Goal: Task Accomplishment & Management: Complete application form

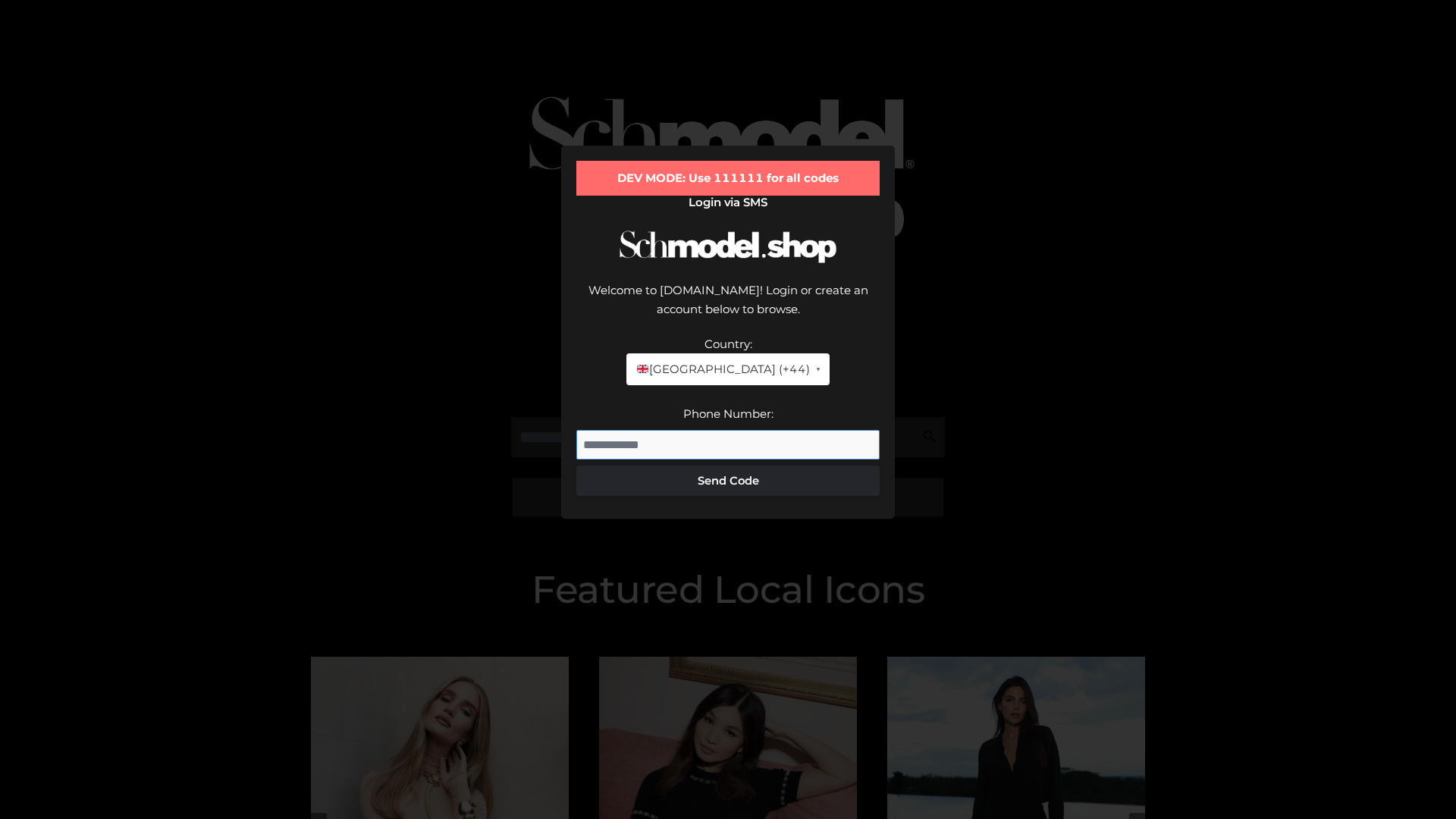
click at [728, 430] on input "Phone Number:" at bounding box center [728, 446] width 303 height 30
type input "**********"
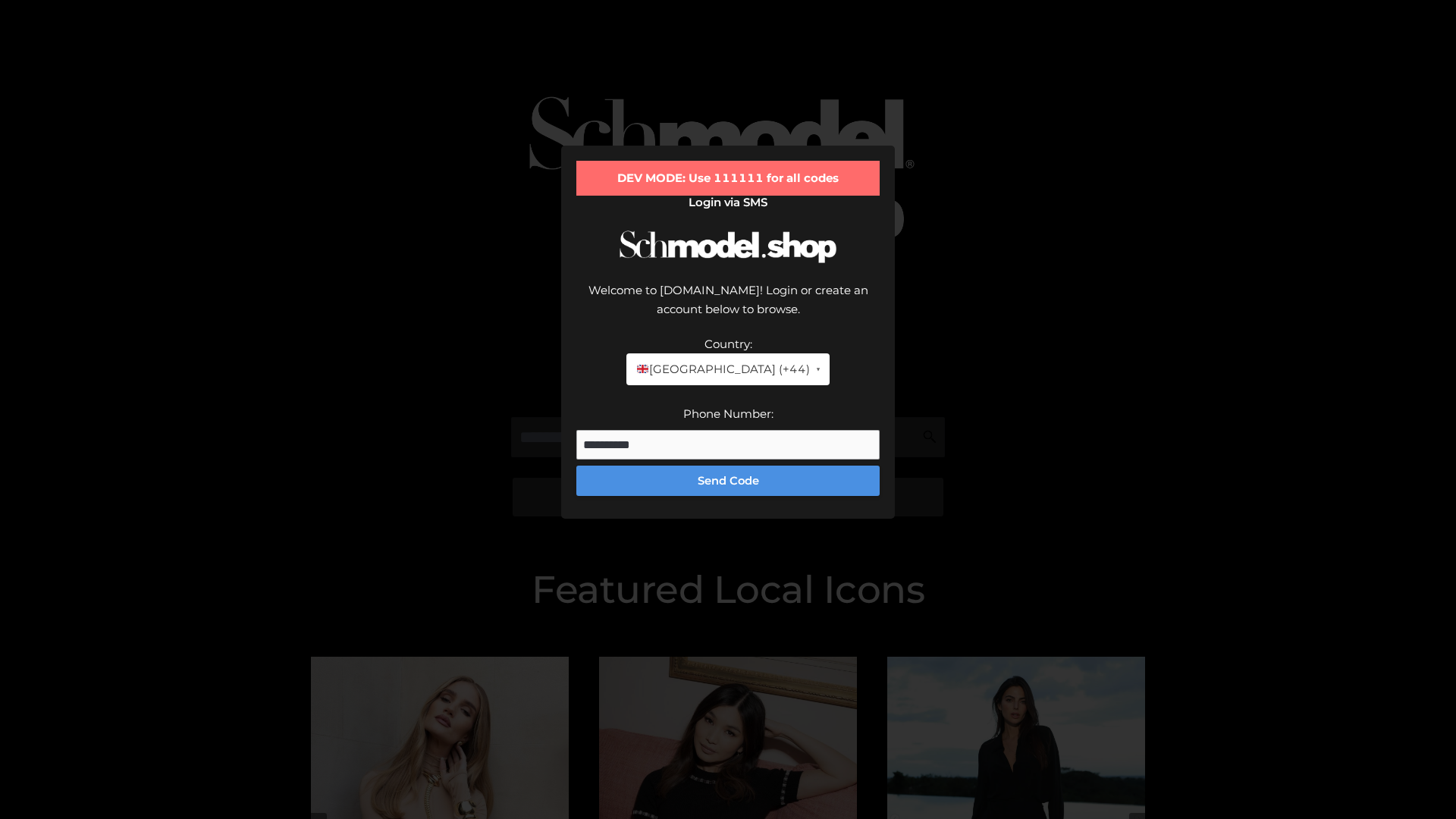
click at [728, 466] on button "Send Code" at bounding box center [728, 481] width 303 height 30
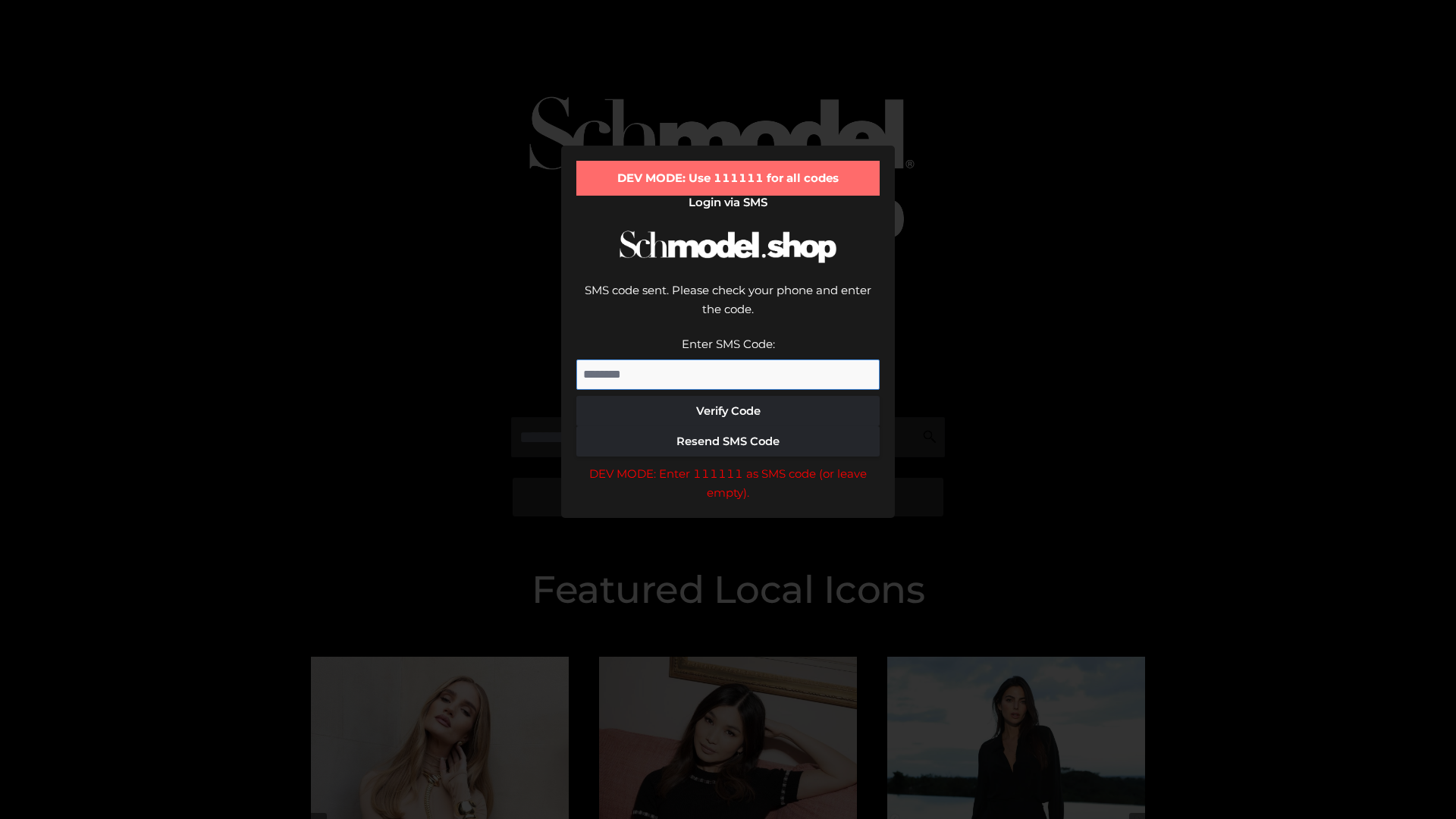
click at [728, 360] on input "Enter SMS Code:" at bounding box center [728, 375] width 303 height 30
type input "******"
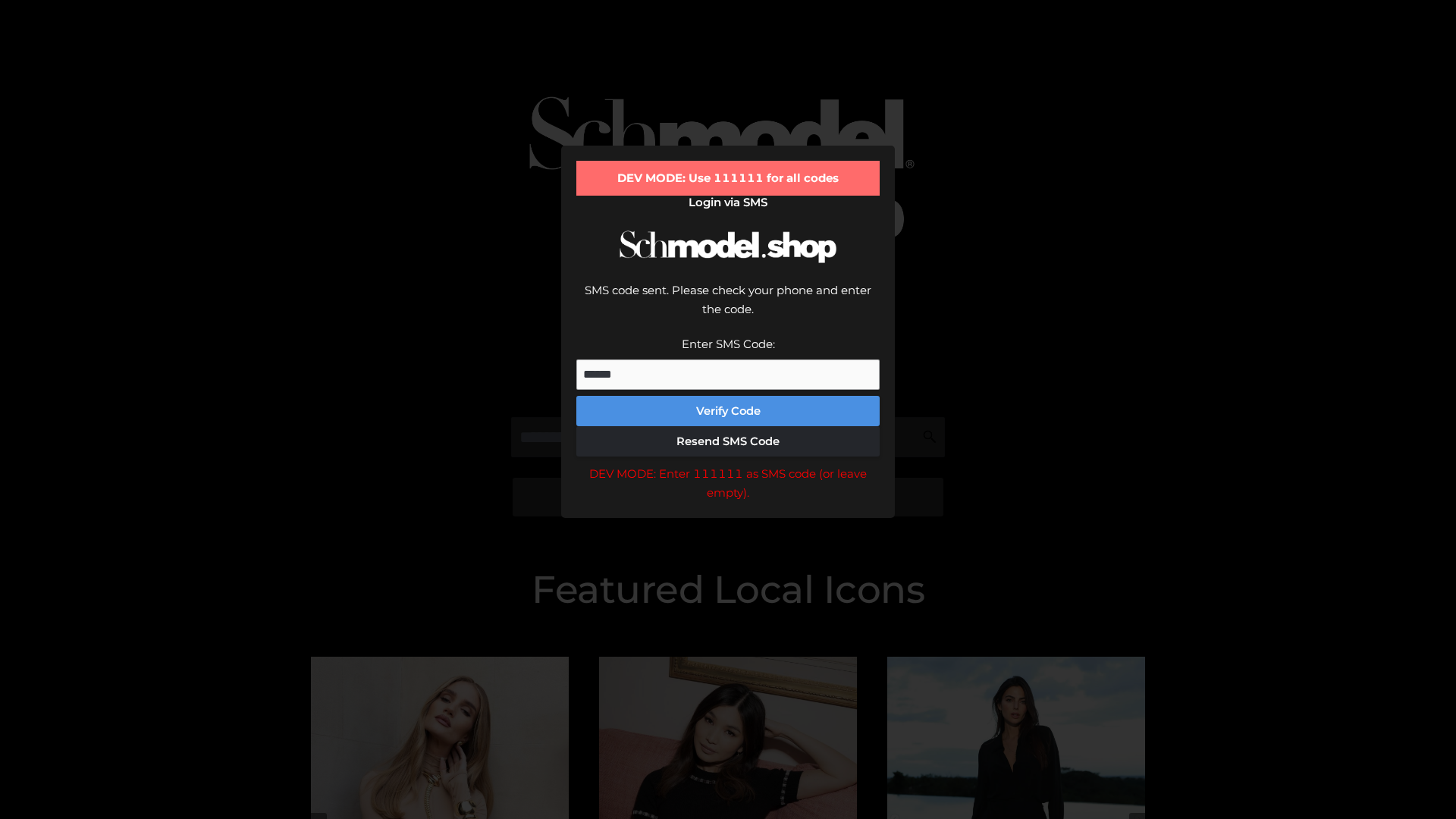
click at [728, 396] on button "Verify Code" at bounding box center [728, 411] width 303 height 30
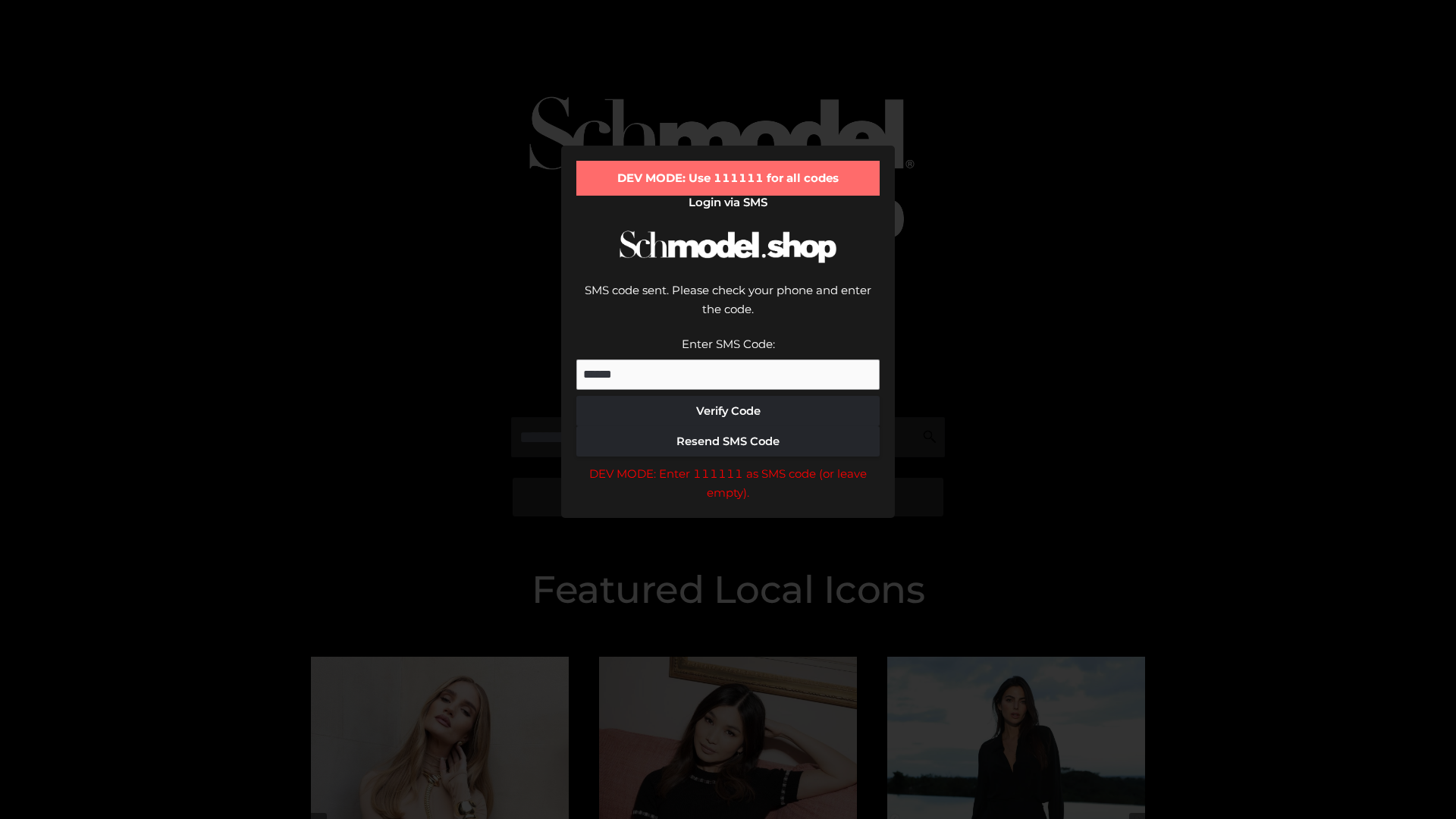
click at [728, 464] on div "DEV MODE: Enter 111111 as SMS code (or leave empty)." at bounding box center [728, 483] width 303 height 38
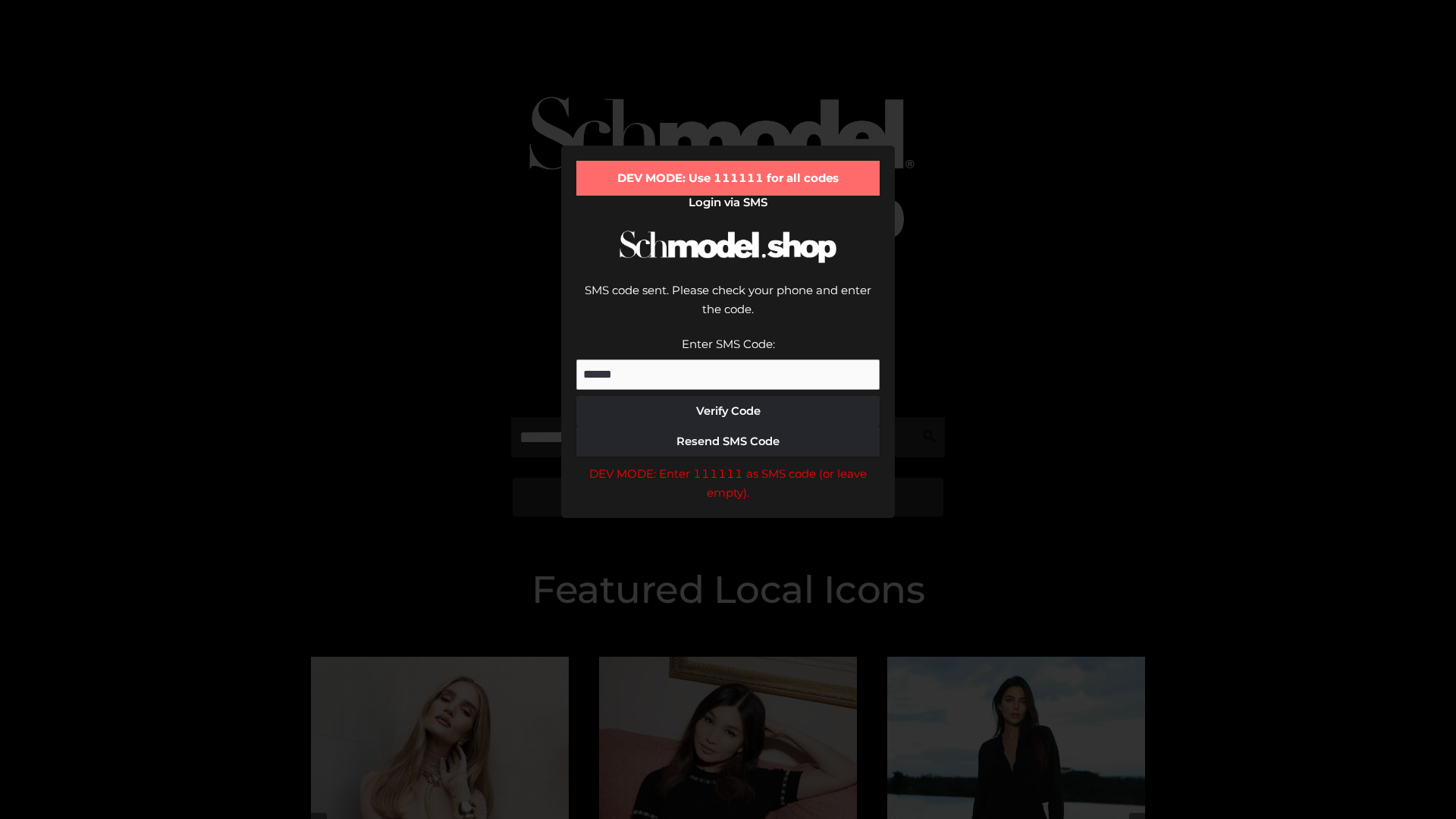
click at [728, 464] on div "DEV MODE: Enter 111111 as SMS code (or leave empty)." at bounding box center [728, 483] width 303 height 38
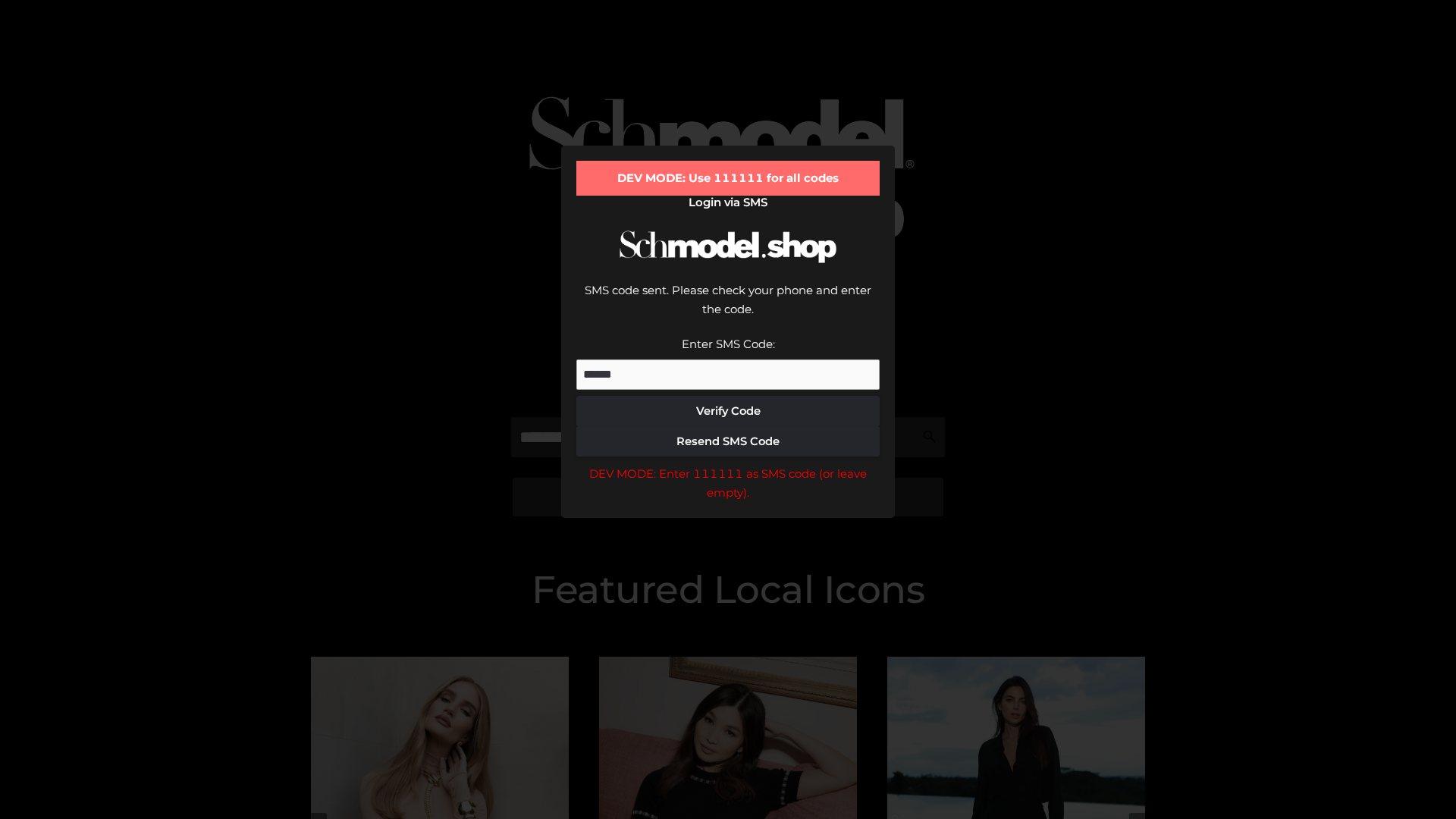
click at [728, 464] on div "DEV MODE: Enter 111111 as SMS code (or leave empty)." at bounding box center [728, 483] width 303 height 38
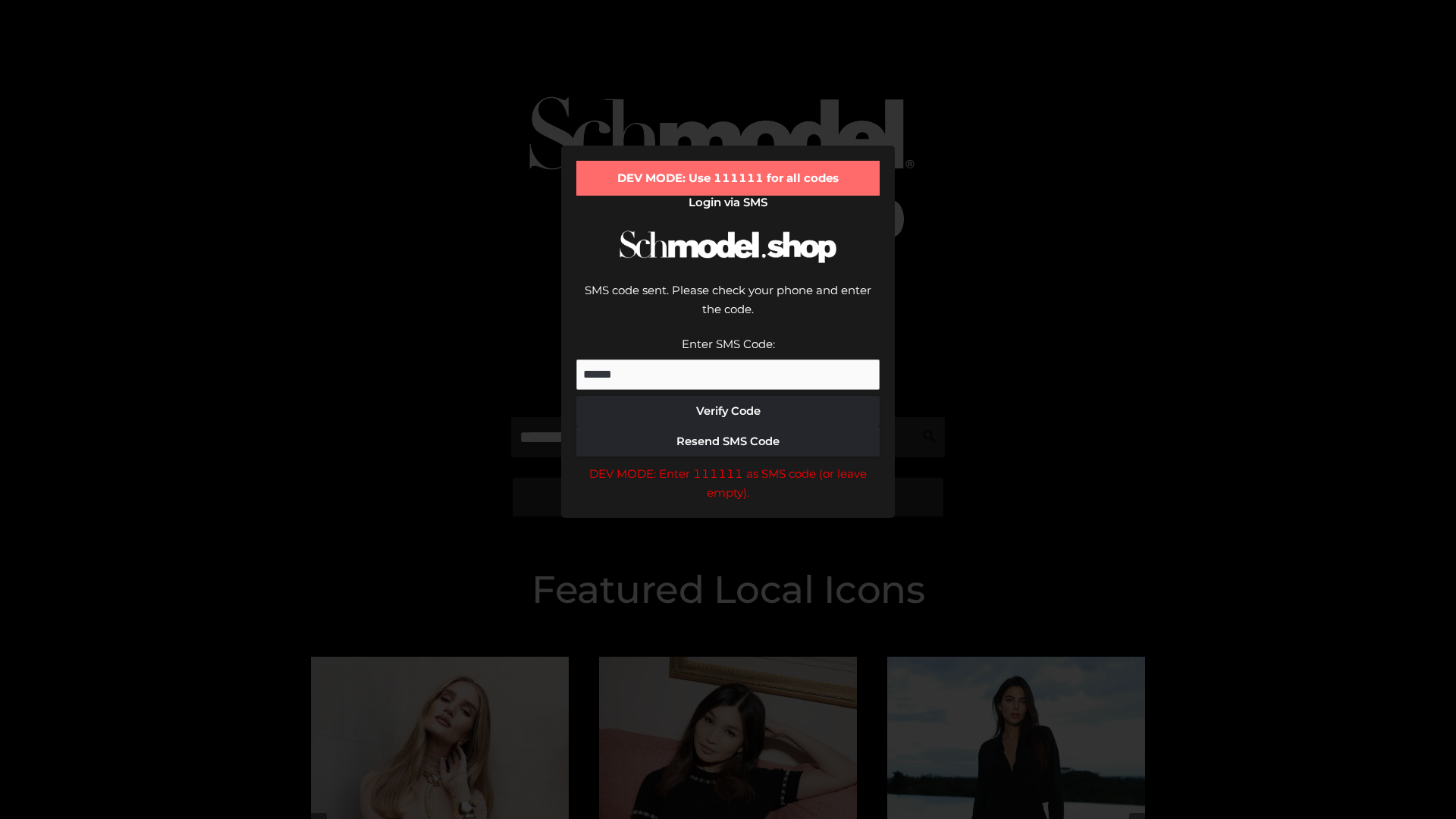
click at [728, 464] on div "DEV MODE: Enter 111111 as SMS code (or leave empty)." at bounding box center [728, 483] width 303 height 38
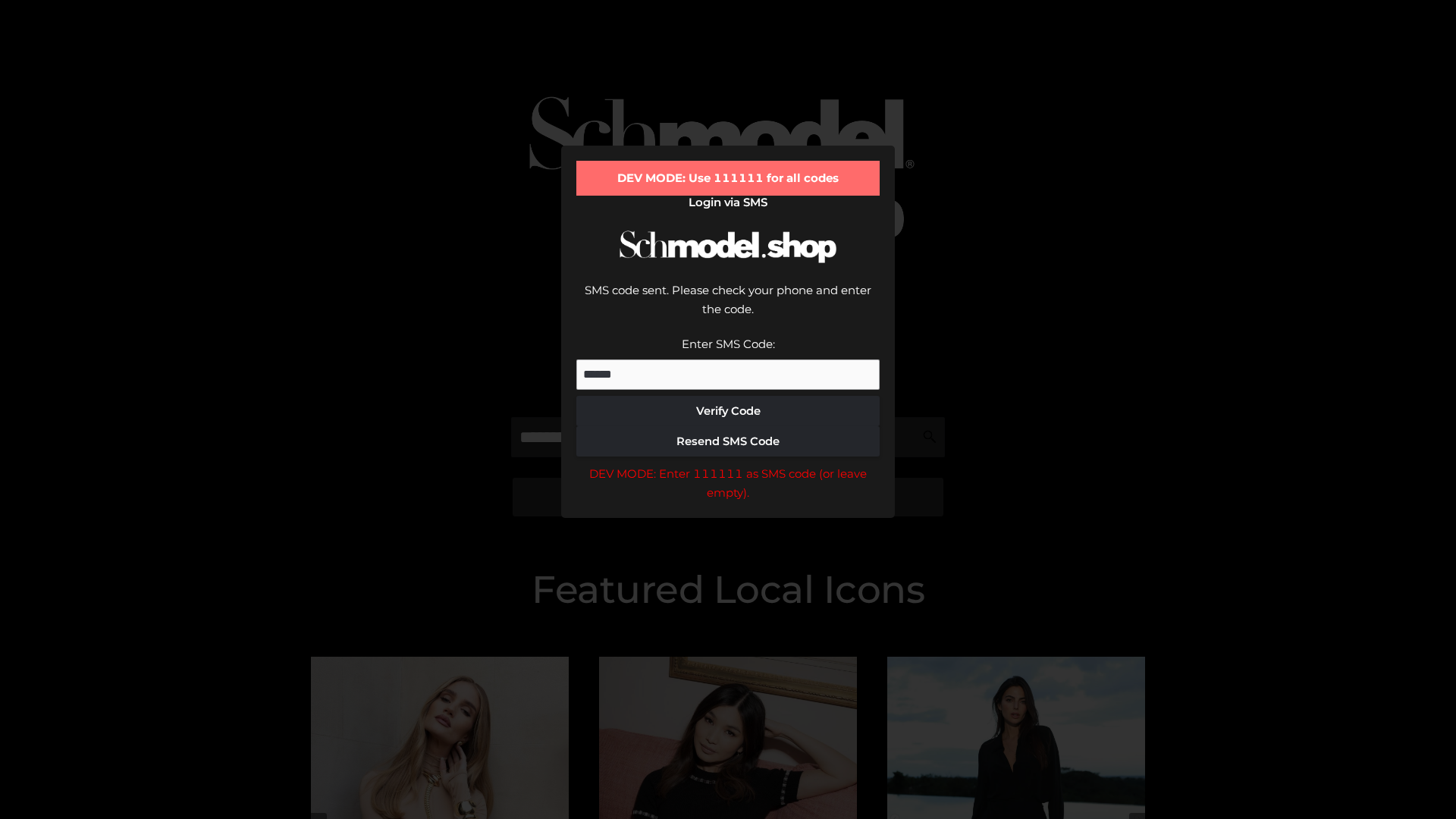
click at [728, 464] on div "DEV MODE: Enter 111111 as SMS code (or leave empty)." at bounding box center [728, 483] width 303 height 38
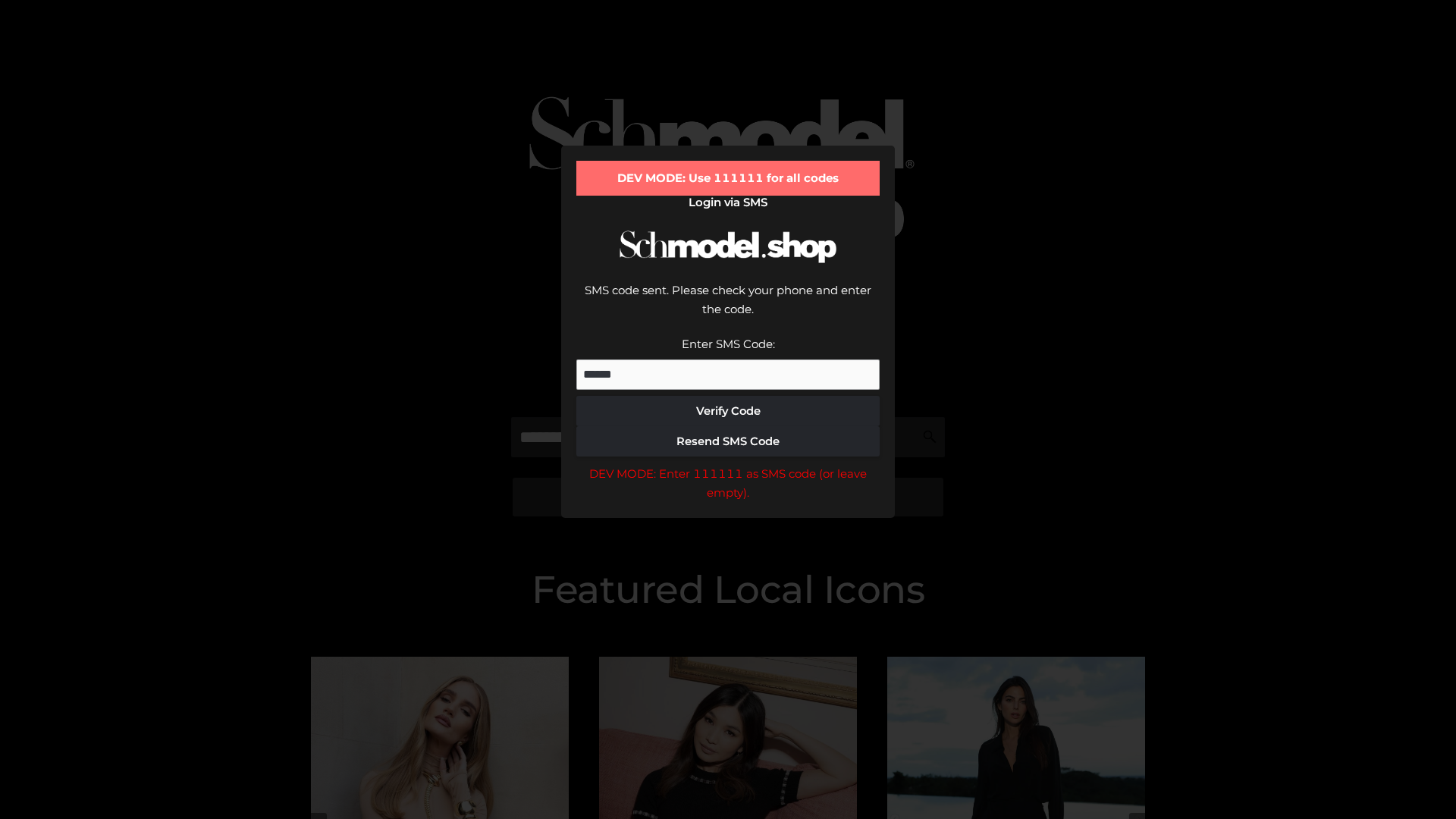
click at [728, 464] on div "DEV MODE: Enter 111111 as SMS code (or leave empty)." at bounding box center [728, 483] width 303 height 38
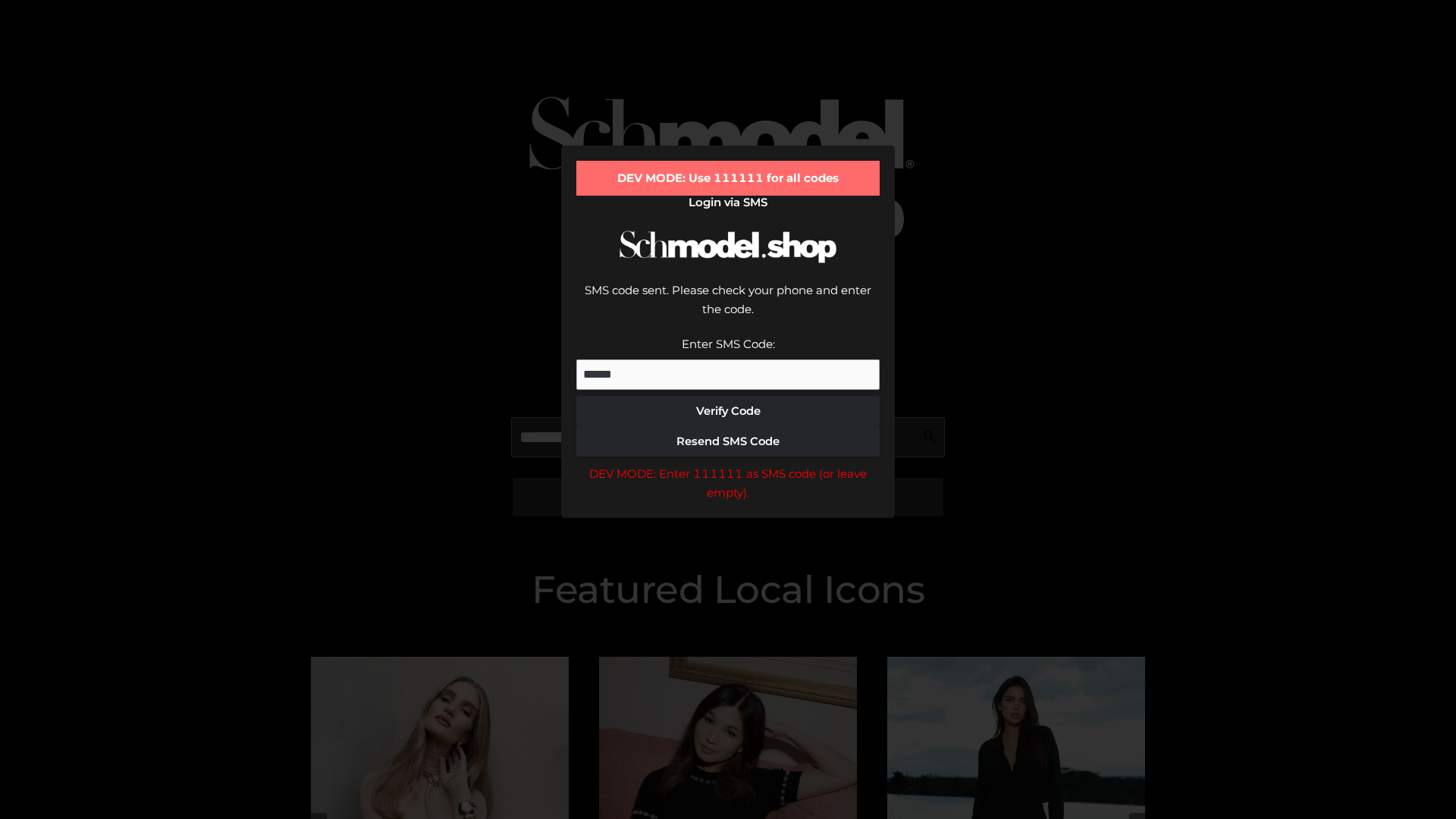
scroll to position [0, 78]
click at [728, 464] on div "DEV MODE: Enter 111111 as SMS code (or leave empty)." at bounding box center [728, 483] width 303 height 38
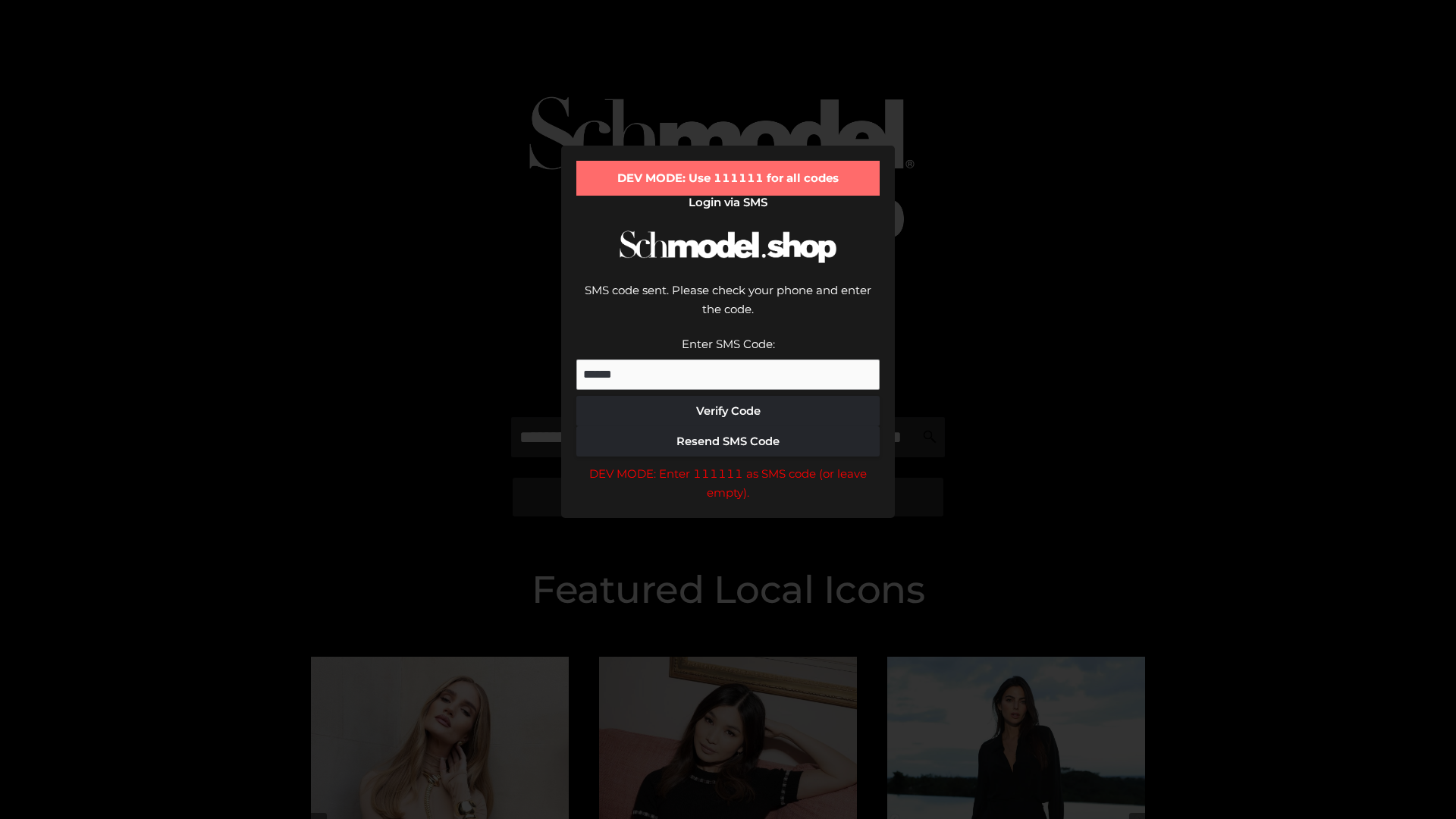
click at [728, 464] on div "DEV MODE: Enter 111111 as SMS code (or leave empty)." at bounding box center [728, 483] width 303 height 38
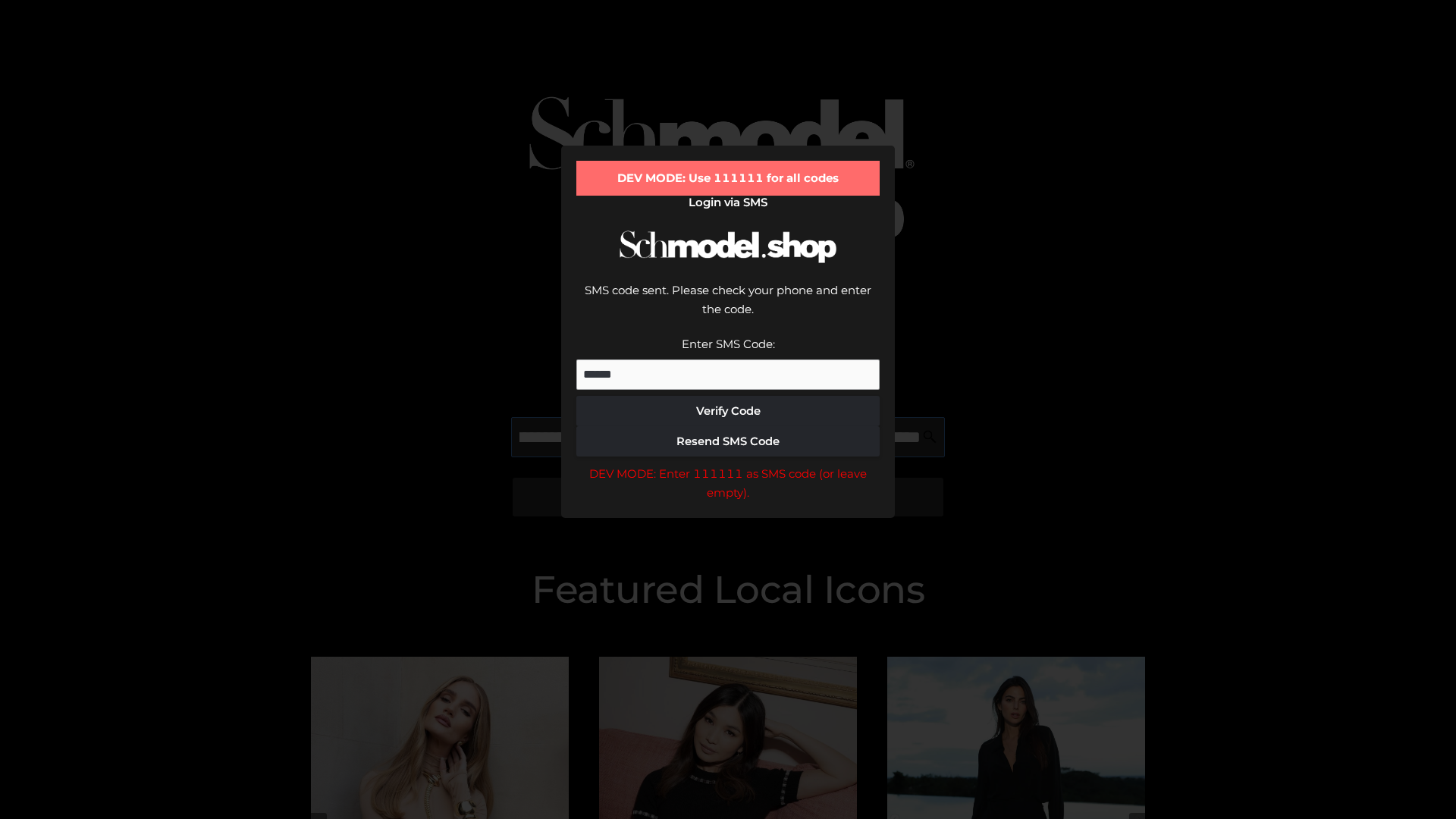
scroll to position [0, 165]
click at [728, 464] on div "DEV MODE: Enter 111111 as SMS code (or leave empty)." at bounding box center [728, 483] width 303 height 38
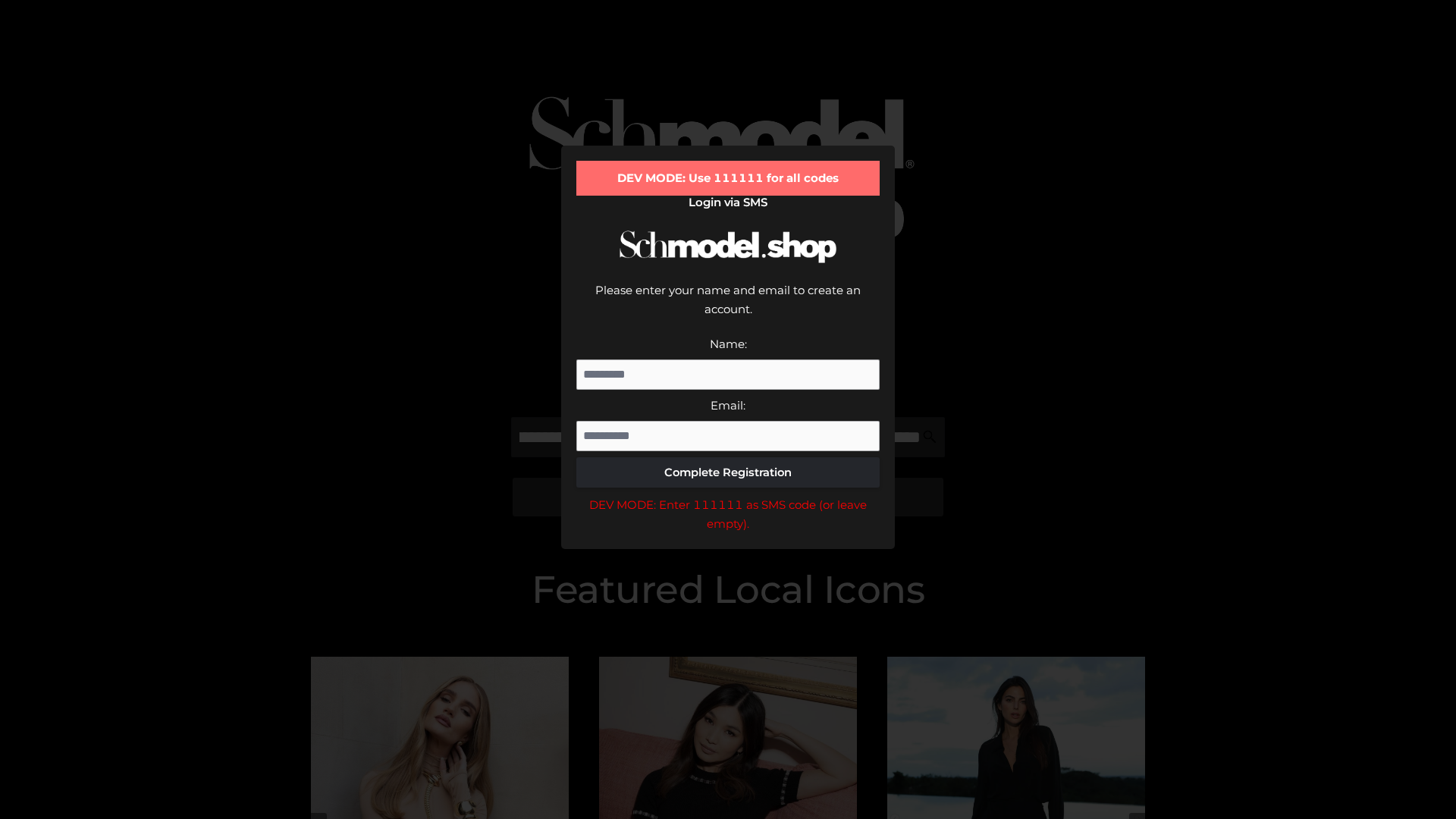
click at [728, 495] on div "DEV MODE: Enter 111111 as SMS code (or leave empty)." at bounding box center [728, 514] width 303 height 38
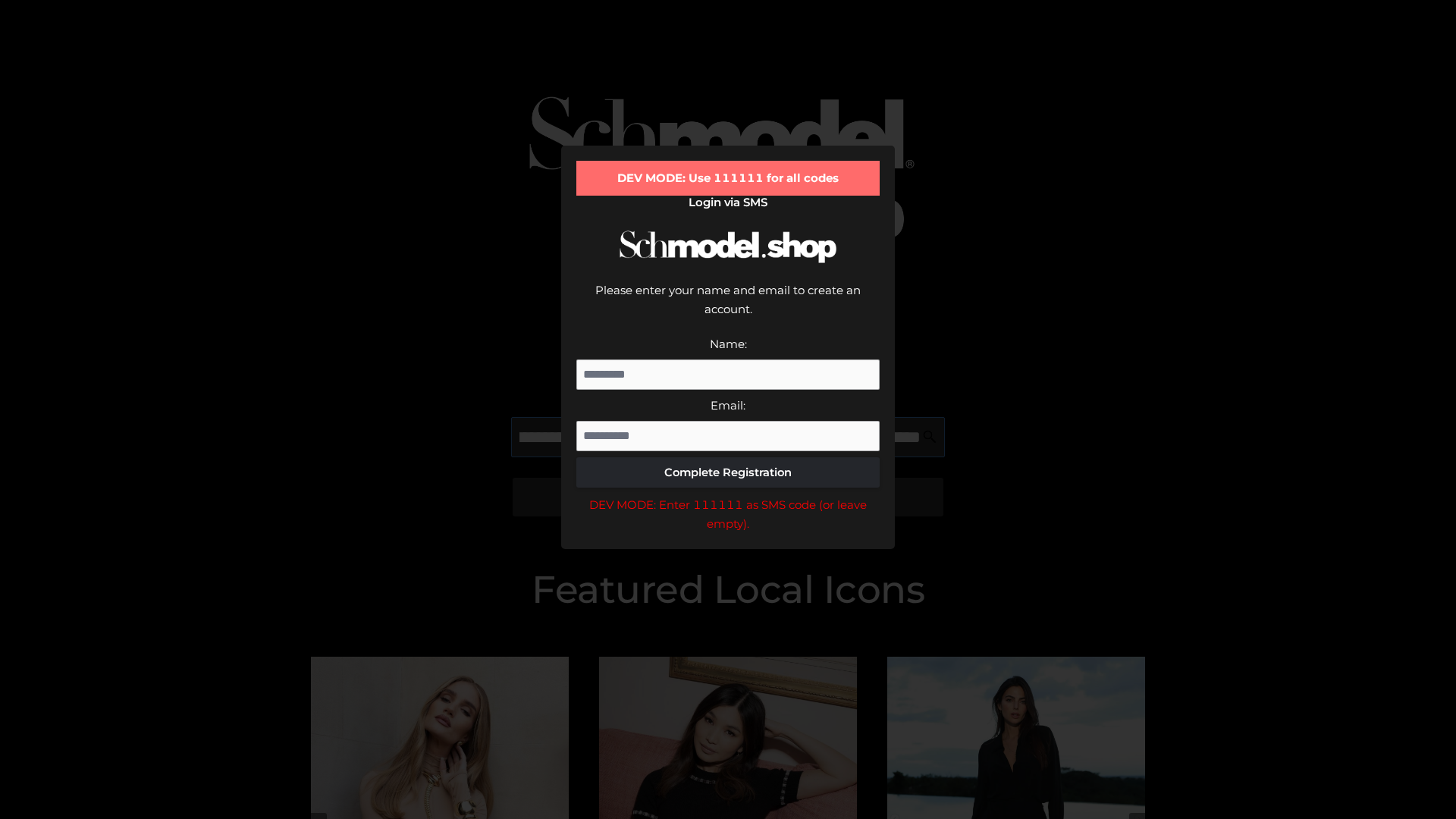
scroll to position [0, 257]
click at [728, 495] on div "DEV MODE: Enter 111111 as SMS code (or leave empty)." at bounding box center [728, 514] width 303 height 38
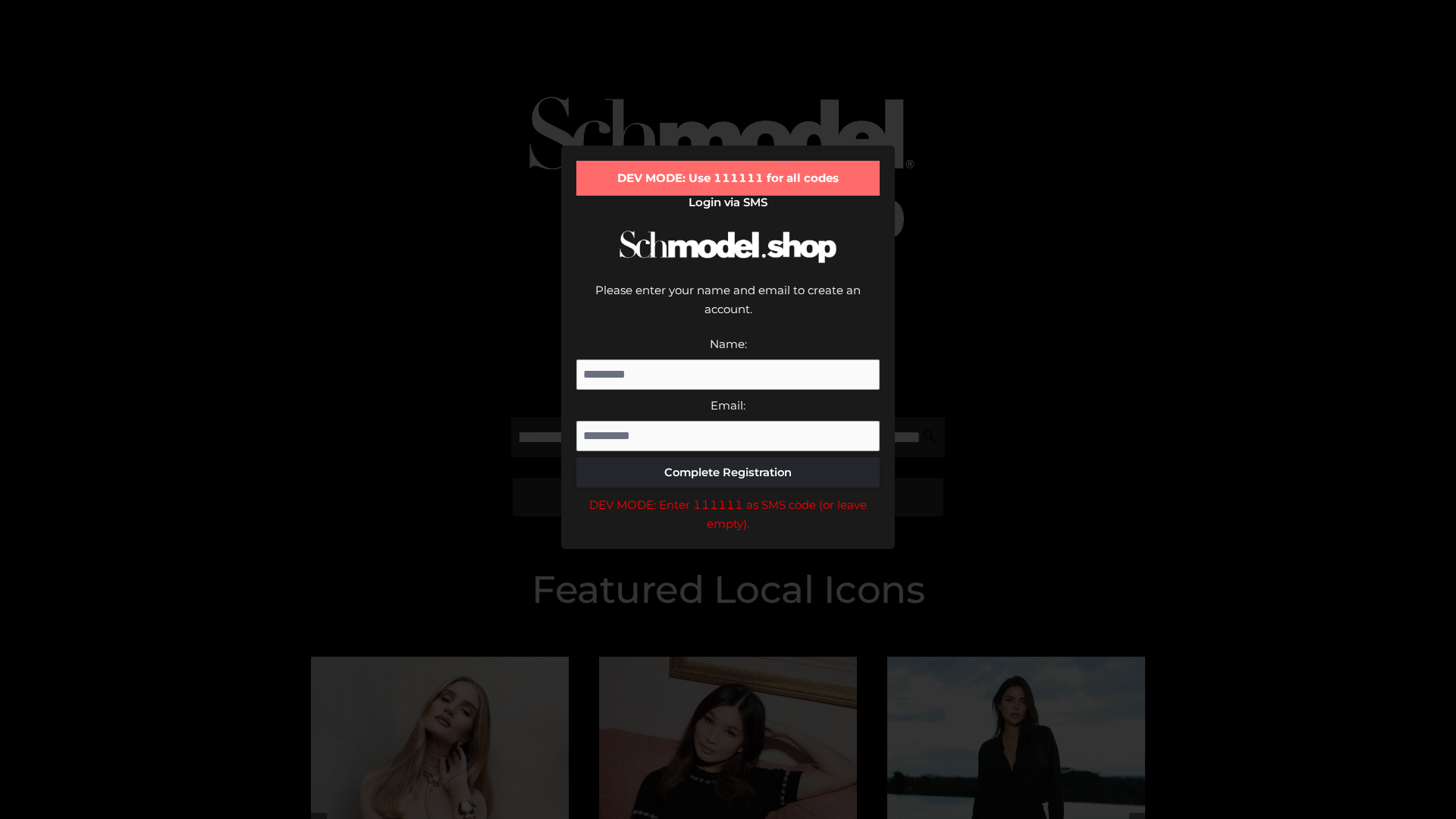
click at [728, 495] on div "DEV MODE: Enter 111111 as SMS code (or leave empty)." at bounding box center [728, 514] width 303 height 38
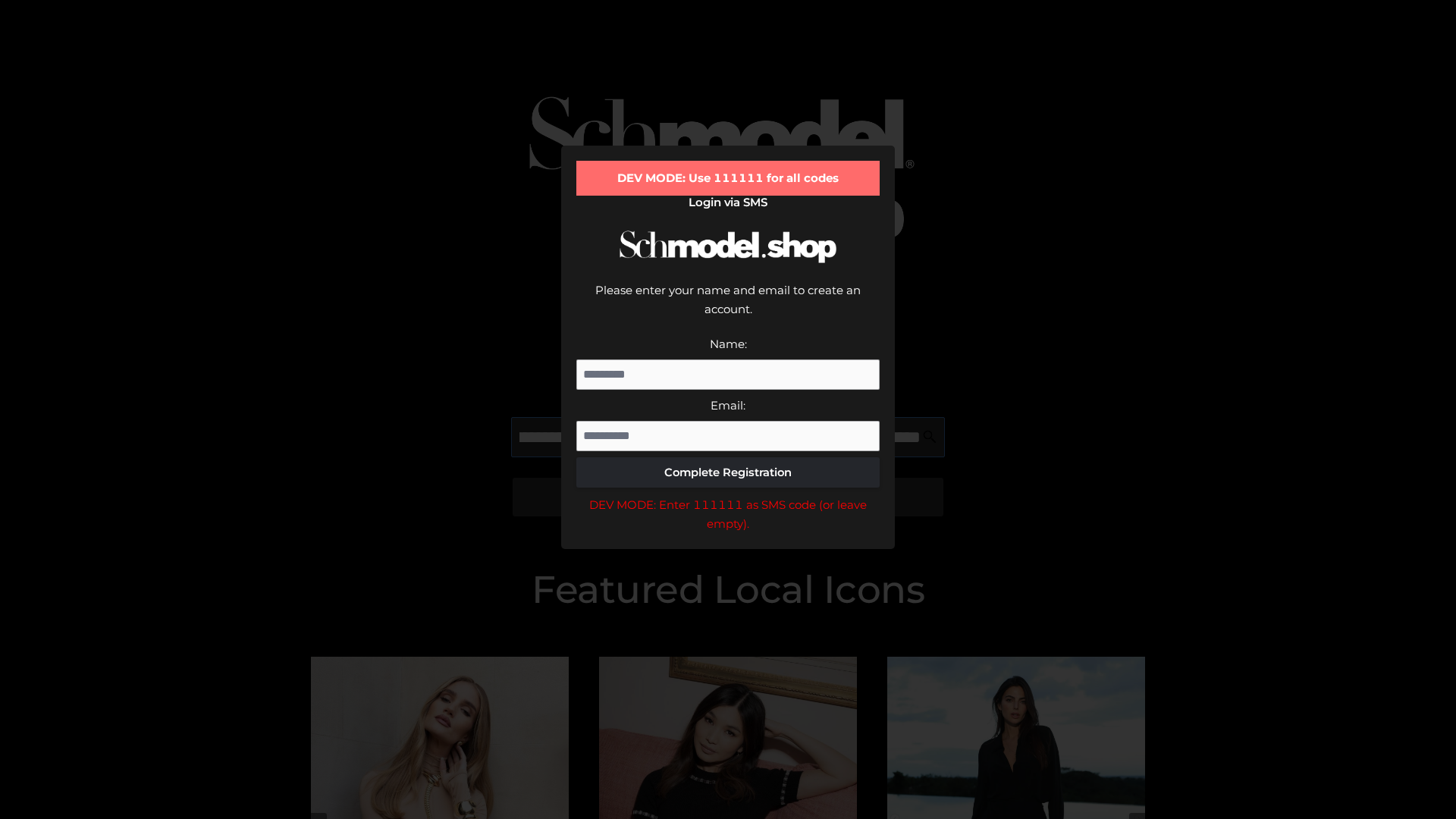
scroll to position [0, 353]
click at [728, 495] on div "DEV MODE: Enter 111111 as SMS code (or leave empty)." at bounding box center [728, 514] width 303 height 38
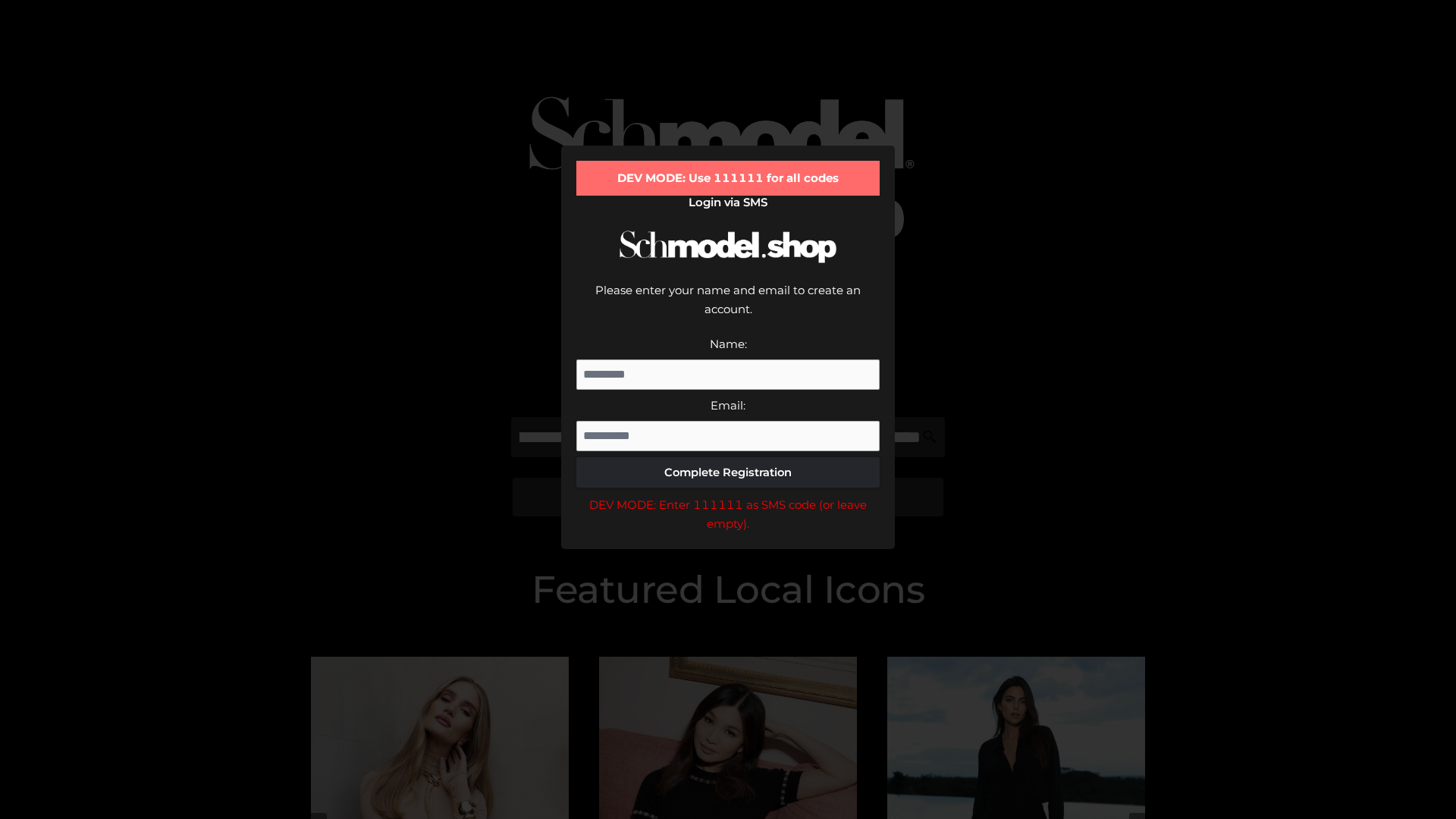
click at [728, 495] on div "DEV MODE: Enter 111111 as SMS code (or leave empty)." at bounding box center [728, 514] width 303 height 38
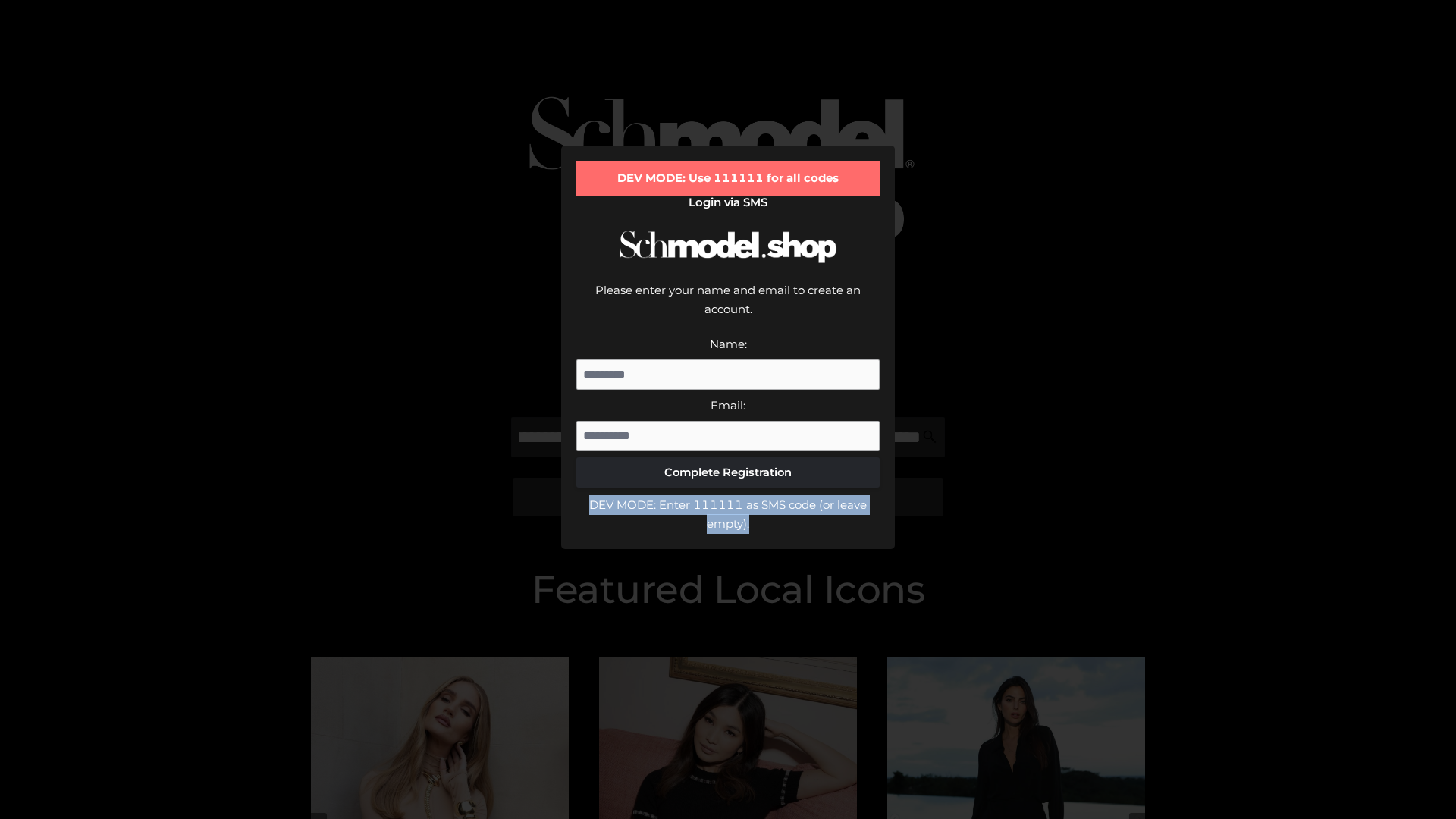
scroll to position [0, 0]
type input "**********"
